Goal: Transaction & Acquisition: Purchase product/service

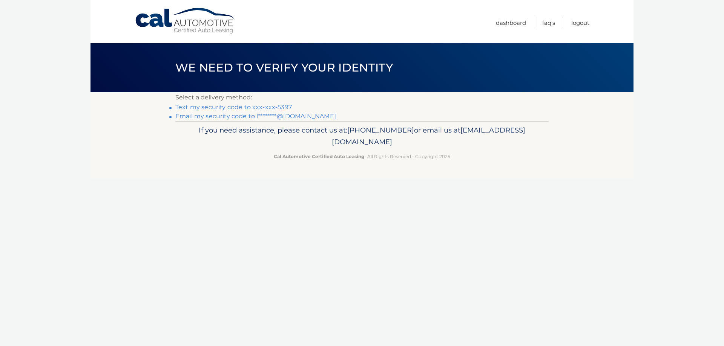
click at [212, 106] on link "Text my security code to xxx-xxx-5397" at bounding box center [233, 107] width 116 height 7
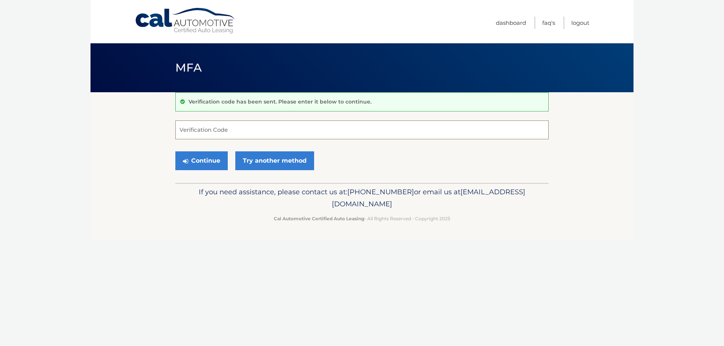
click at [218, 136] on input "Verification Code" at bounding box center [361, 130] width 373 height 19
type input "560442"
click at [209, 152] on button "Continue" at bounding box center [201, 161] width 52 height 19
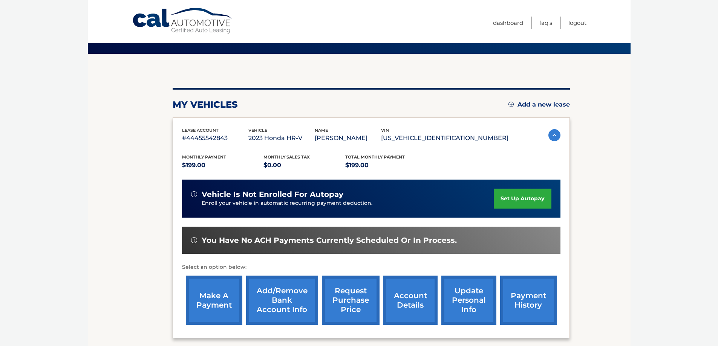
scroll to position [75, 0]
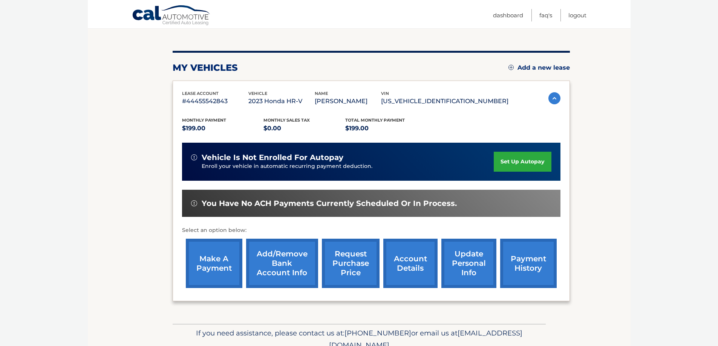
click at [218, 264] on link "make a payment" at bounding box center [214, 263] width 57 height 49
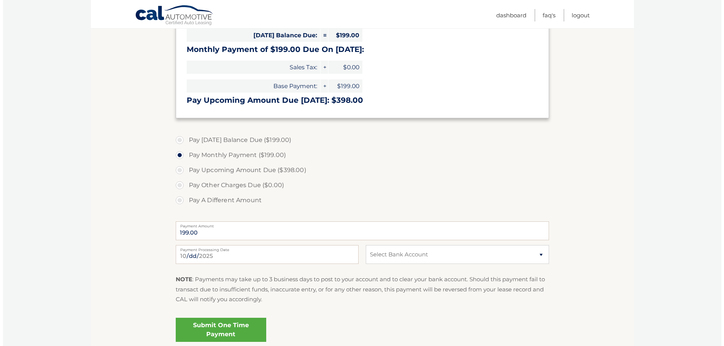
scroll to position [189, 0]
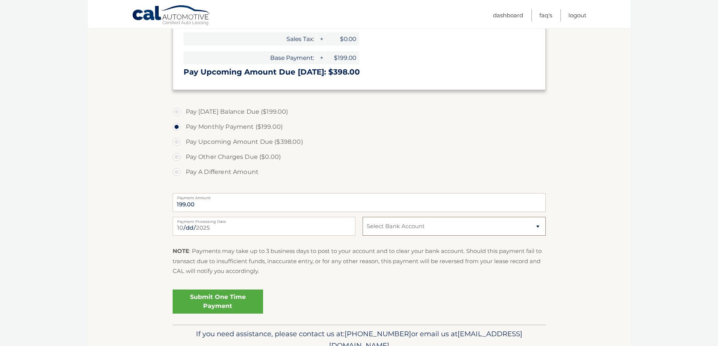
click at [387, 224] on select "Select Bank Account Checking JPMORGAN CHASE BANK, NA *****5229 Checking JPMORGA…" at bounding box center [454, 226] width 183 height 19
select select "ODU0N2E1NDYtZWViYS00YWJjLTk4NGItNGIyNWM1ZTYxYTA1"
click at [363, 217] on select "Select Bank Account Checking JPMORGAN CHASE BANK, NA *****5229 Checking JPMORGA…" at bounding box center [454, 226] width 183 height 19
click at [211, 304] on link "Submit One Time Payment" at bounding box center [218, 302] width 90 height 24
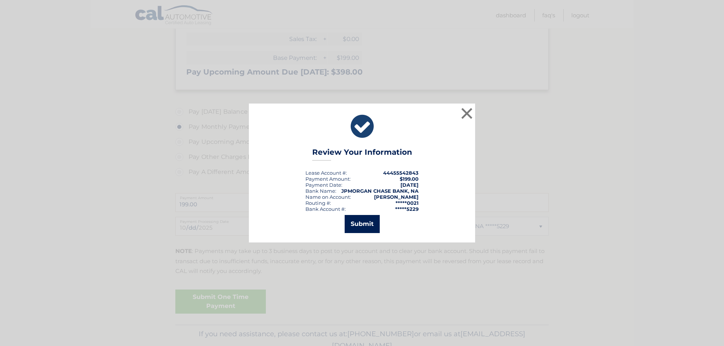
click at [361, 232] on button "Submit" at bounding box center [362, 224] width 35 height 18
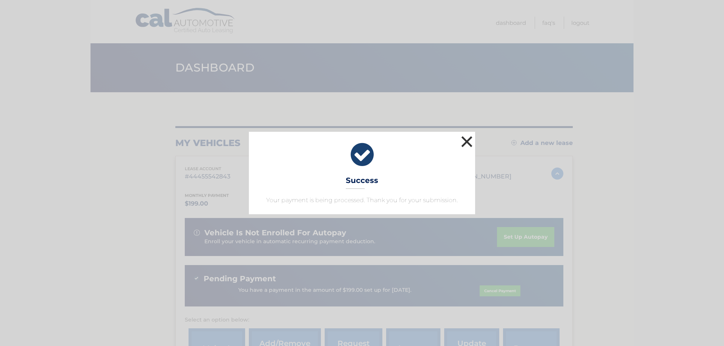
click at [468, 138] on button "×" at bounding box center [466, 141] width 15 height 15
